Goal: Task Accomplishment & Management: Manage account settings

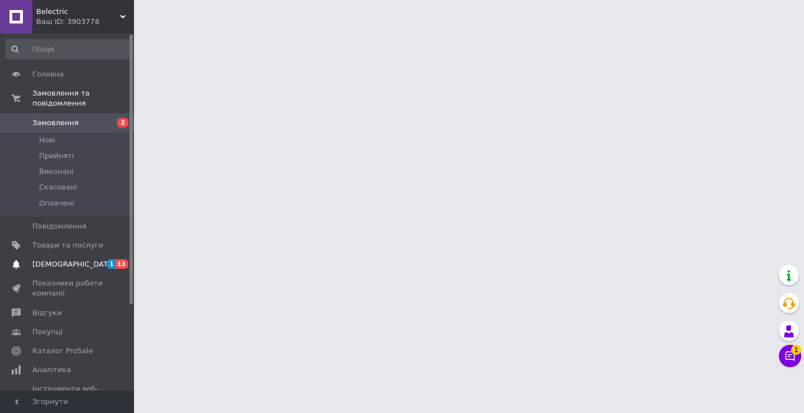
click at [80, 259] on span "[DEMOGRAPHIC_DATA]" at bounding box center [67, 264] width 71 height 10
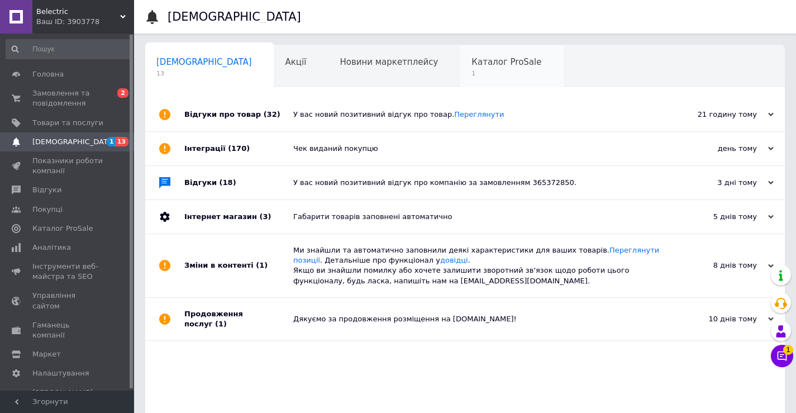
click at [471, 74] on span "1" at bounding box center [506, 73] width 70 height 8
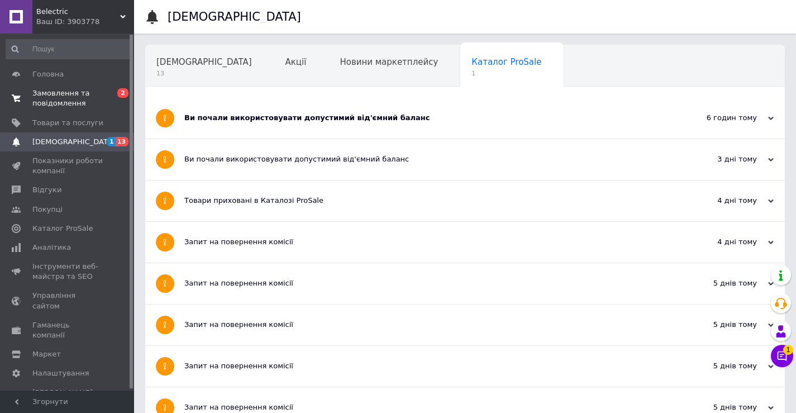
click at [94, 90] on span "Замовлення та повідомлення" at bounding box center [67, 98] width 71 height 20
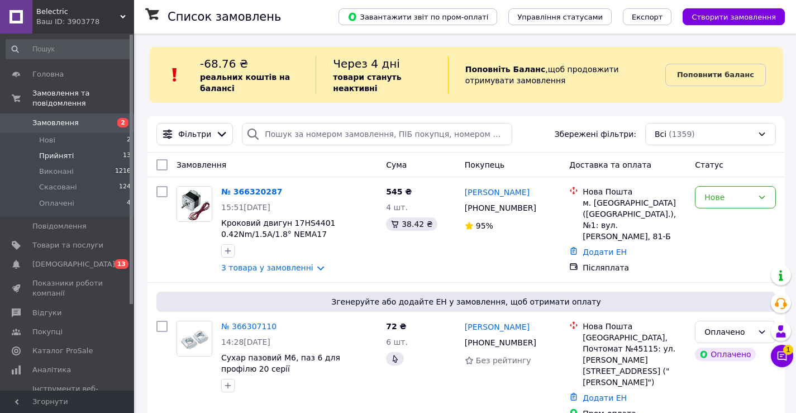
click at [68, 151] on span "Прийняті" at bounding box center [56, 156] width 35 height 10
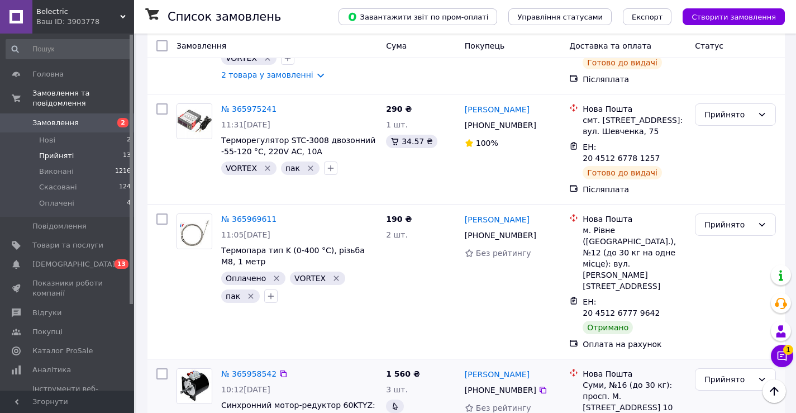
scroll to position [614, 0]
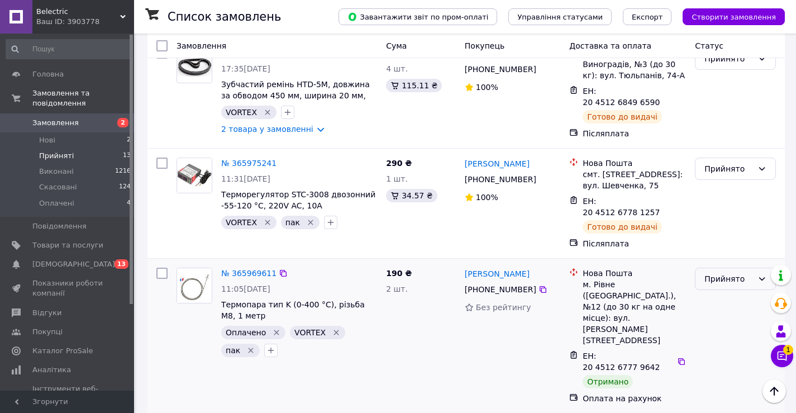
click at [735, 273] on div "Прийнято" at bounding box center [728, 279] width 49 height 12
click at [726, 204] on li "Виконано" at bounding box center [735, 212] width 80 height 20
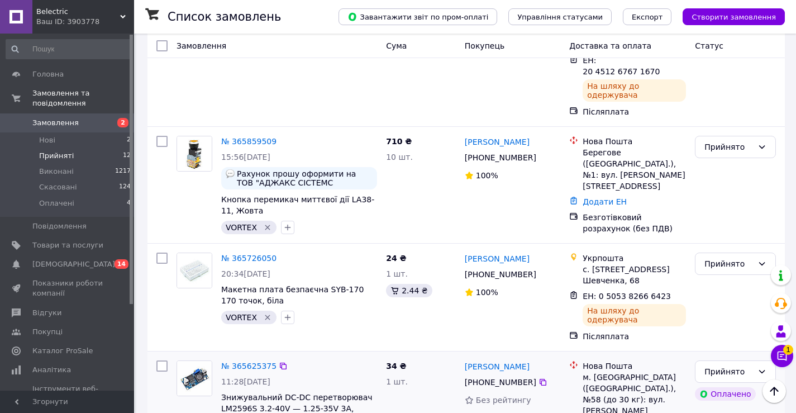
scroll to position [1141, 0]
click at [75, 259] on span "[DEMOGRAPHIC_DATA]" at bounding box center [67, 264] width 71 height 10
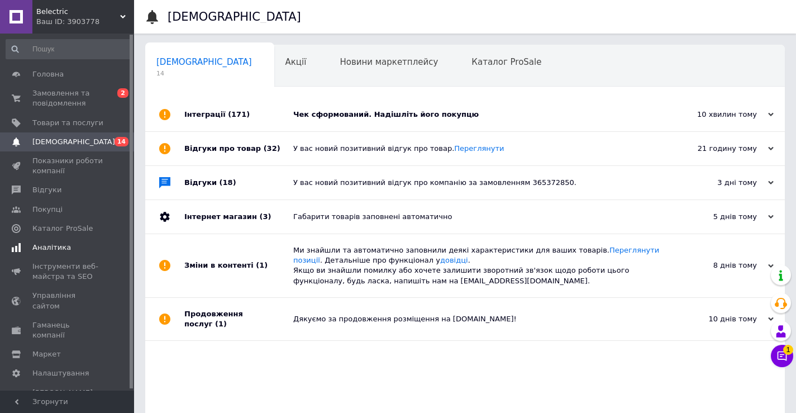
click at [77, 254] on link "Аналітика" at bounding box center [68, 247] width 137 height 19
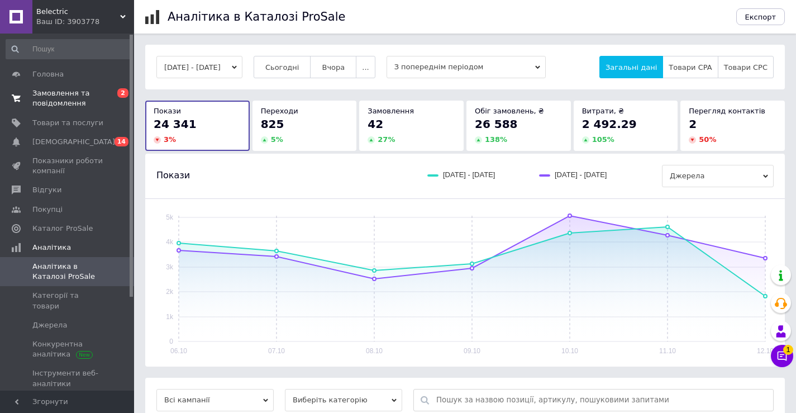
click at [52, 101] on span "Замовлення та повідомлення" at bounding box center [67, 98] width 71 height 20
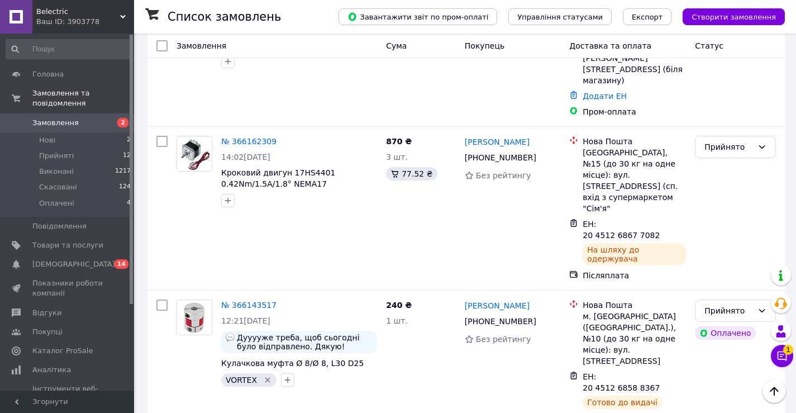
scroll to position [893, 0]
